Goal: Task Accomplishment & Management: Manage account settings

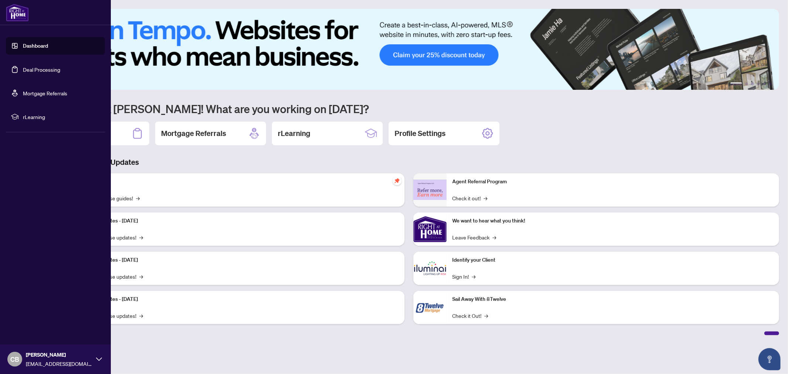
click at [39, 66] on link "Deal Processing" at bounding box center [41, 69] width 37 height 7
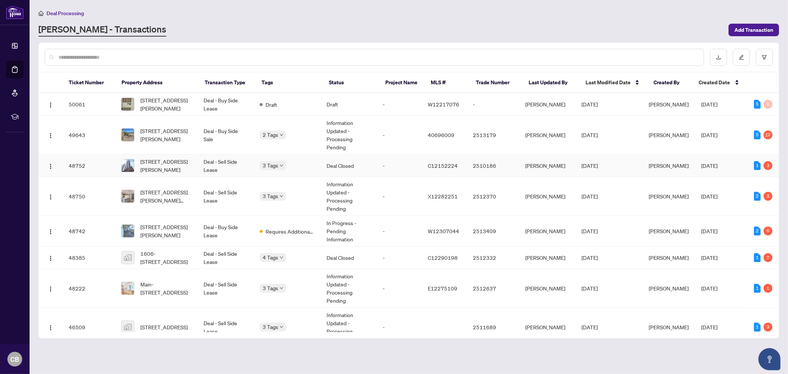
click at [331, 164] on td "Deal Closed" at bounding box center [349, 165] width 56 height 23
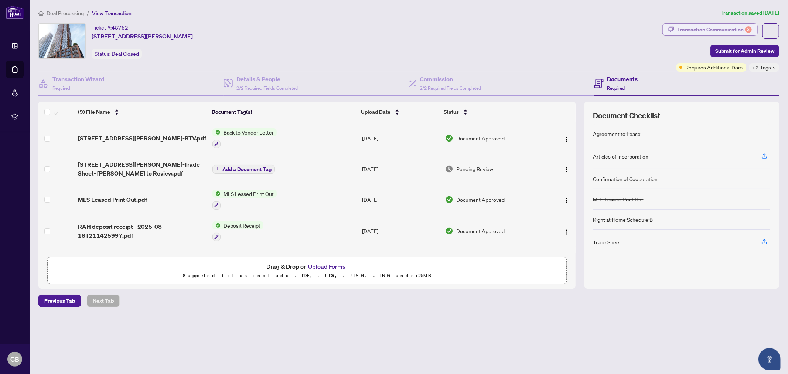
click at [711, 31] on div "Transaction Communication 3" at bounding box center [714, 30] width 75 height 12
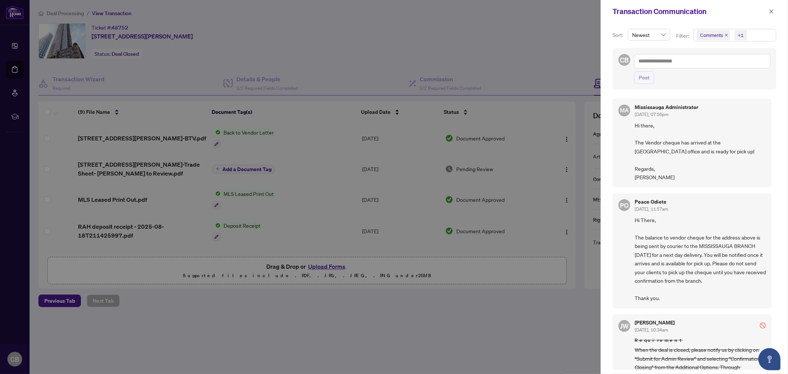
click at [531, 57] on div at bounding box center [394, 187] width 788 height 374
click at [769, 13] on icon "close" at bounding box center [771, 11] width 5 height 5
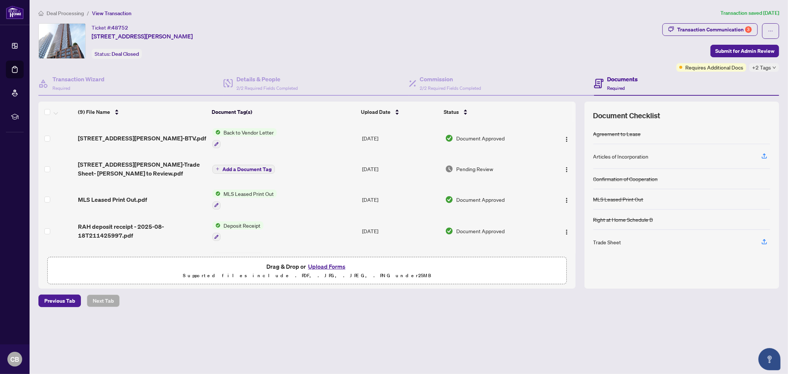
drag, startPoint x: 239, startPoint y: 37, endPoint x: 89, endPoint y: 38, distance: 150.0
click at [89, 38] on div "Ticket #: 48752 [STREET_ADDRESS][PERSON_NAME] Status: Deal Closed" at bounding box center [348, 40] width 621 height 35
copy span "[STREET_ADDRESS][PERSON_NAME]"
click at [75, 12] on span "Deal Processing" at bounding box center [65, 13] width 37 height 7
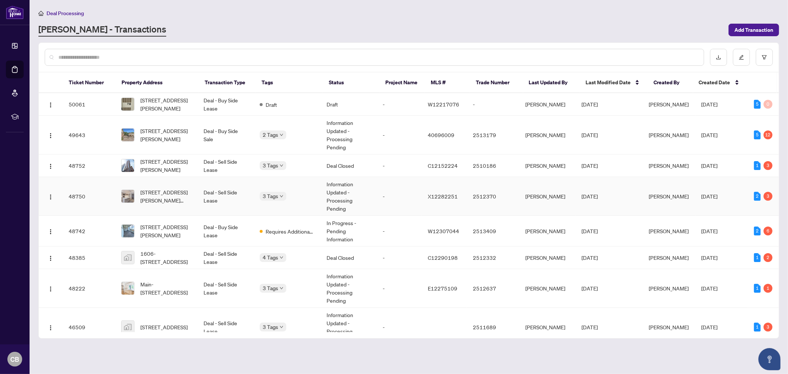
click at [218, 189] on td "Deal - Sell Side Lease" at bounding box center [226, 196] width 56 height 39
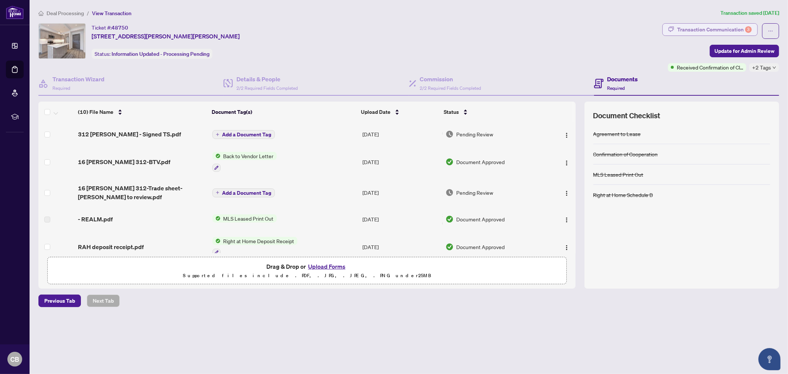
click at [732, 31] on div "Transaction Communication 3" at bounding box center [714, 30] width 75 height 12
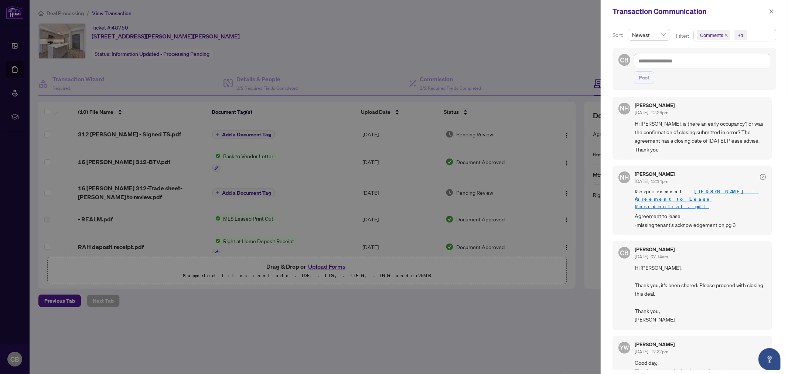
scroll to position [314, 0]
click at [550, 296] on div at bounding box center [394, 187] width 788 height 374
click at [771, 9] on icon "close" at bounding box center [771, 11] width 5 height 5
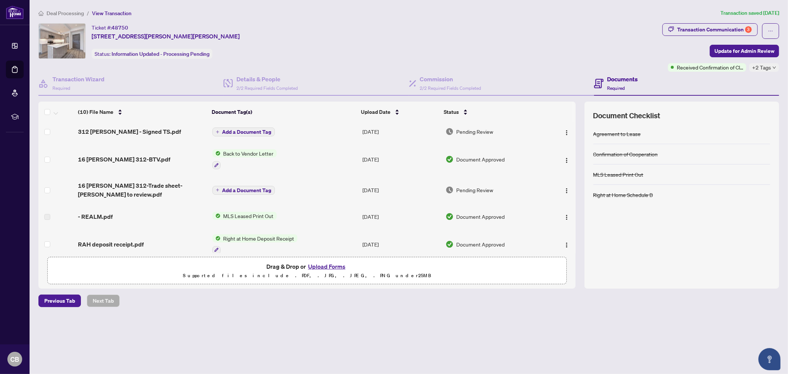
scroll to position [0, 0]
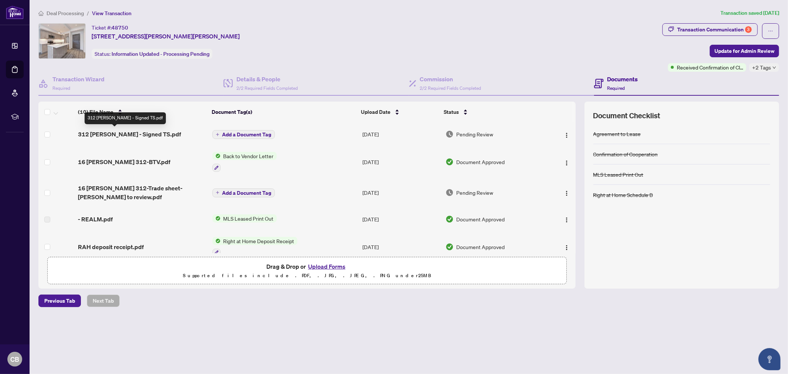
click at [139, 131] on span "312 [PERSON_NAME] - Signed TS.pdf" at bounding box center [129, 134] width 103 height 9
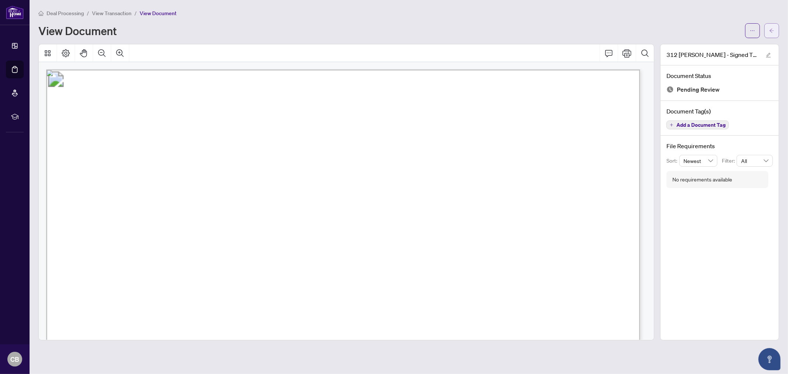
click at [773, 30] on icon "arrow-left" at bounding box center [771, 30] width 5 height 5
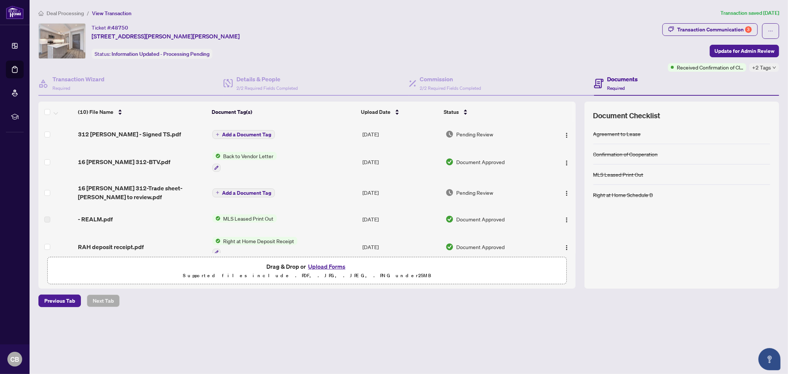
click at [73, 12] on span "Deal Processing" at bounding box center [65, 13] width 37 height 7
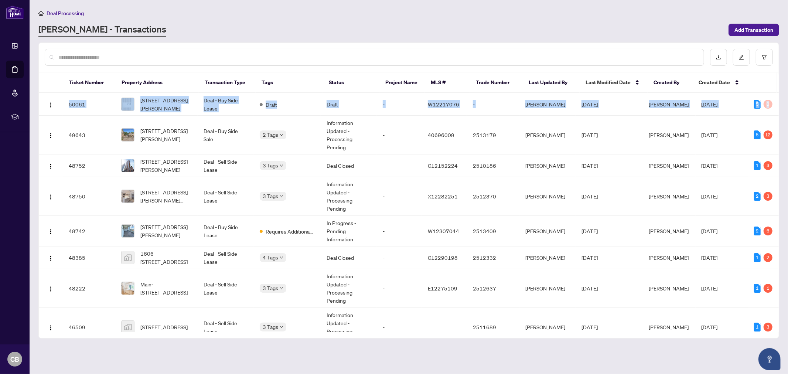
drag, startPoint x: 776, startPoint y: 113, endPoint x: 777, endPoint y: 117, distance: 4.9
click at [777, 117] on div "50061 [STREET_ADDRESS][PERSON_NAME] Deal - Buy Side Lease Draft Draft - W122170…" at bounding box center [409, 212] width 740 height 239
click at [782, 119] on main "Deal Processing [PERSON_NAME] - Transactions Add Transaction Ticket Number Prop…" at bounding box center [409, 187] width 758 height 374
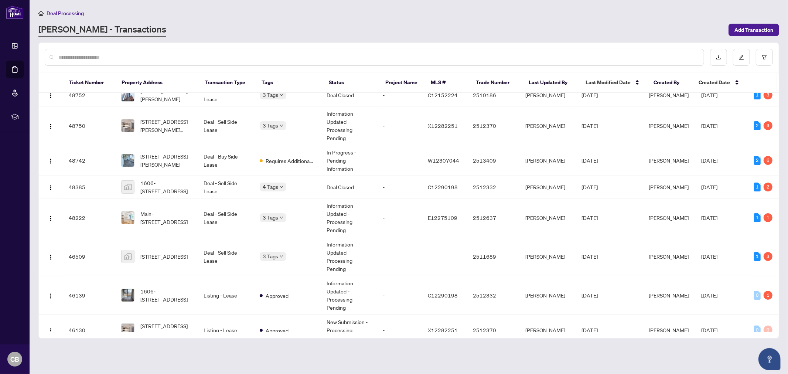
scroll to position [72, 0]
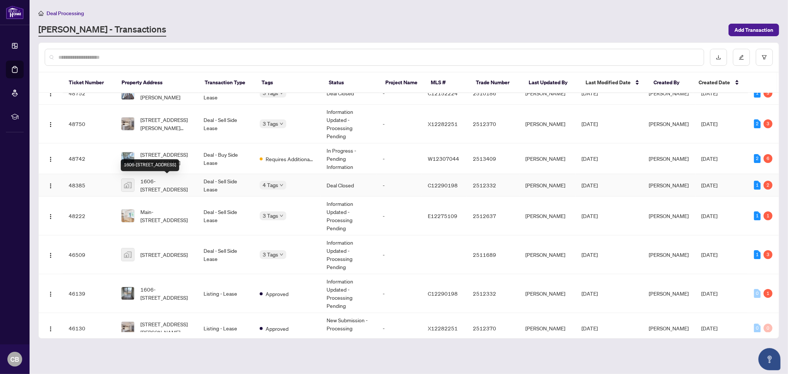
click at [167, 183] on span "1606-[STREET_ADDRESS]" at bounding box center [165, 185] width 51 height 16
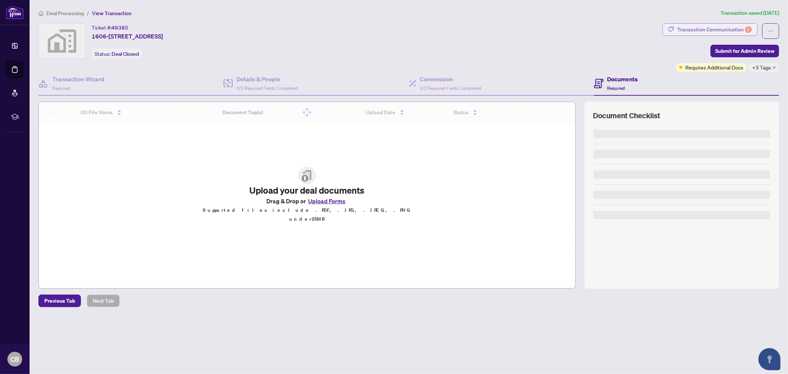
click at [718, 31] on div "Transaction Communication 2" at bounding box center [714, 30] width 75 height 12
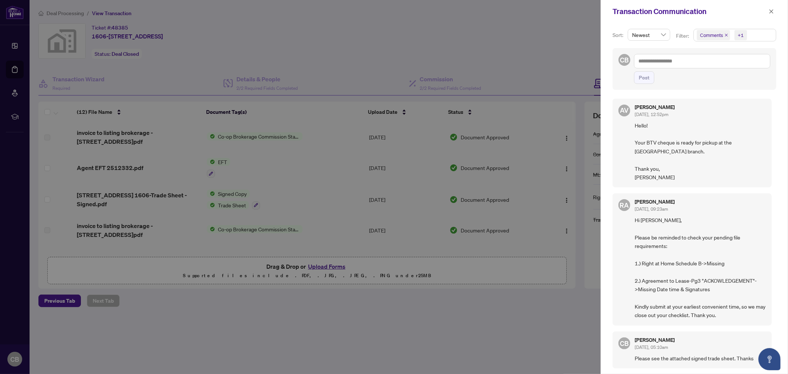
click at [507, 286] on div at bounding box center [394, 187] width 788 height 374
click at [769, 9] on icon "close" at bounding box center [771, 11] width 5 height 5
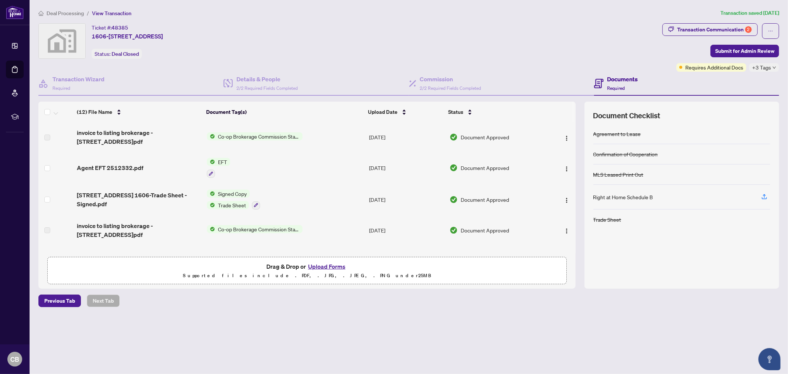
click at [67, 13] on span "Deal Processing" at bounding box center [65, 13] width 37 height 7
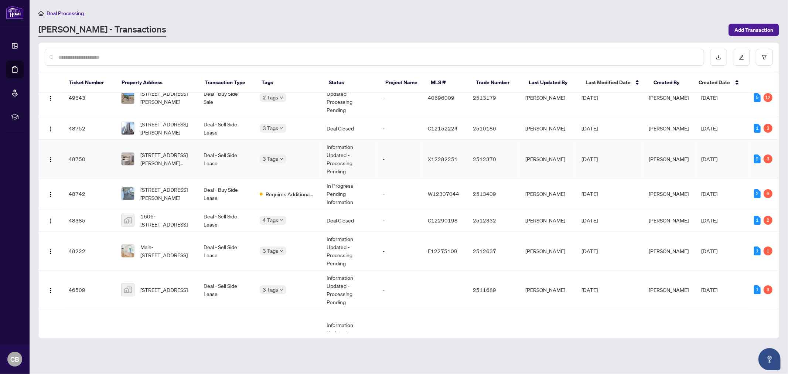
scroll to position [41, 0]
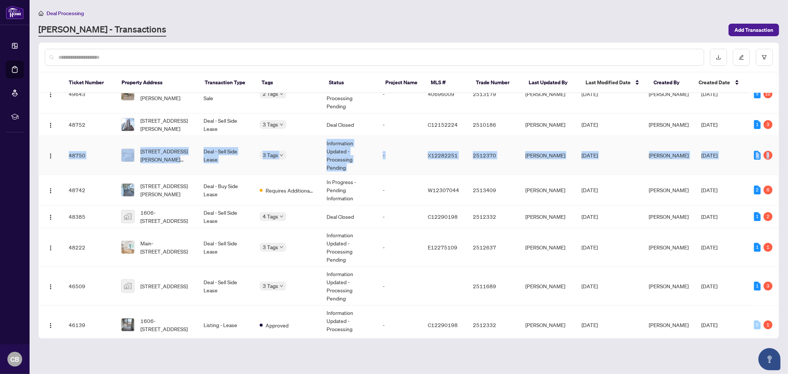
drag, startPoint x: 776, startPoint y: 112, endPoint x: 771, endPoint y: 146, distance: 34.0
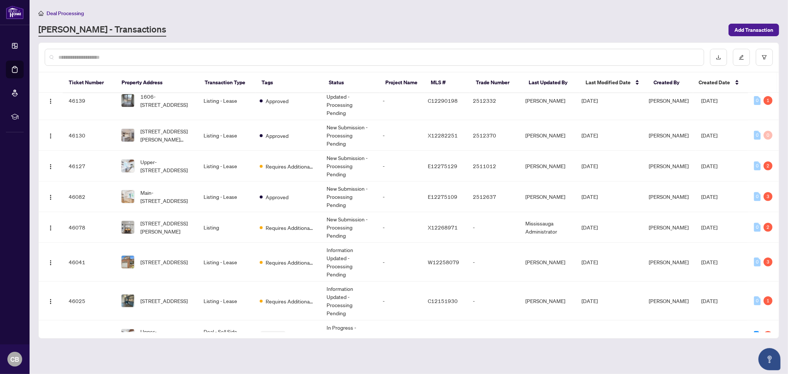
scroll to position [0, 0]
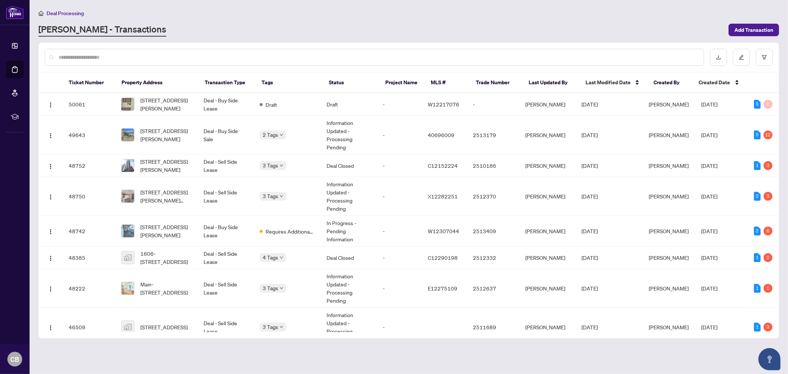
click at [416, 28] on div "[PERSON_NAME] - Transactions" at bounding box center [381, 29] width 686 height 13
